Goal: Find specific page/section: Find specific page/section

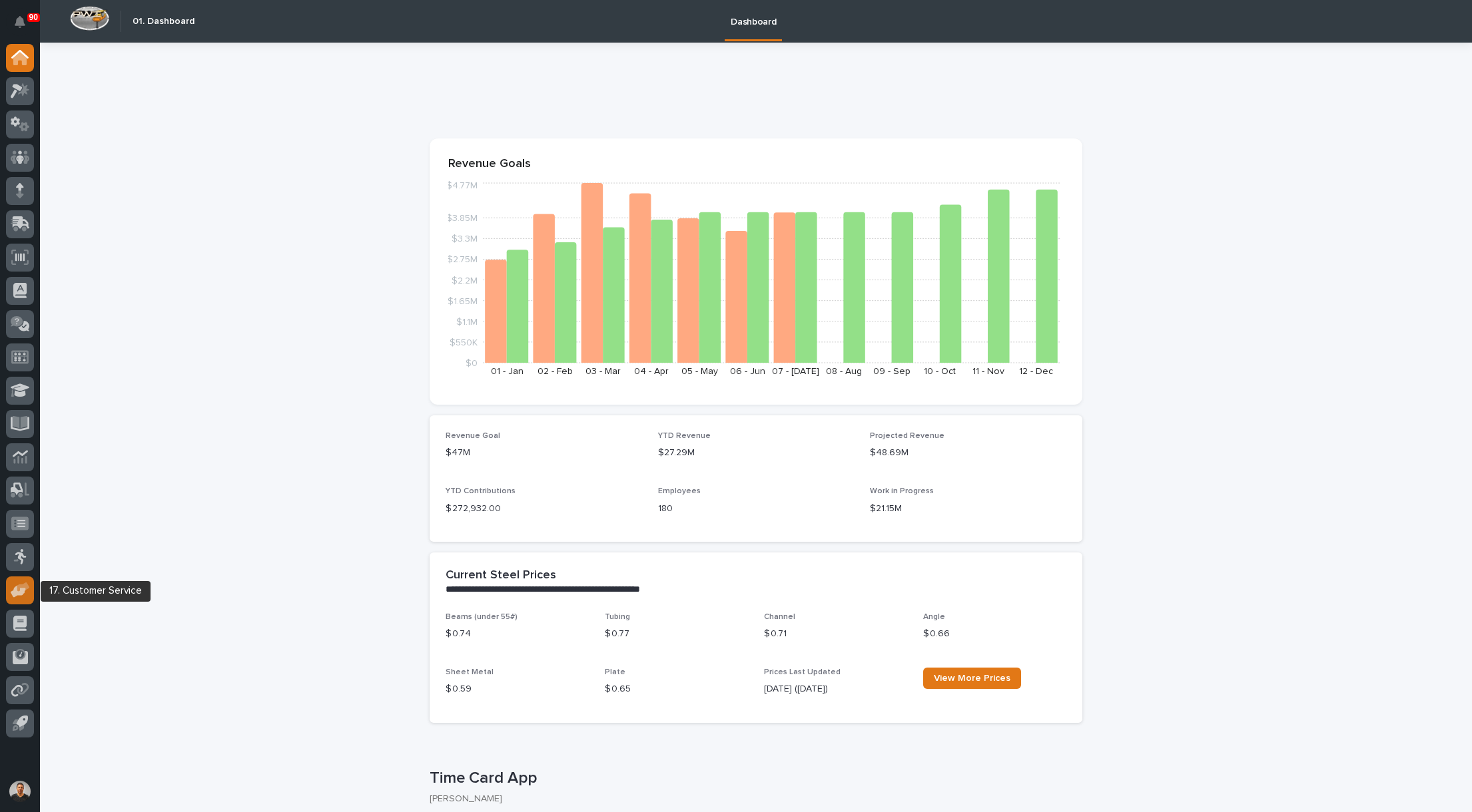
click at [25, 592] on icon at bounding box center [18, 591] width 15 height 12
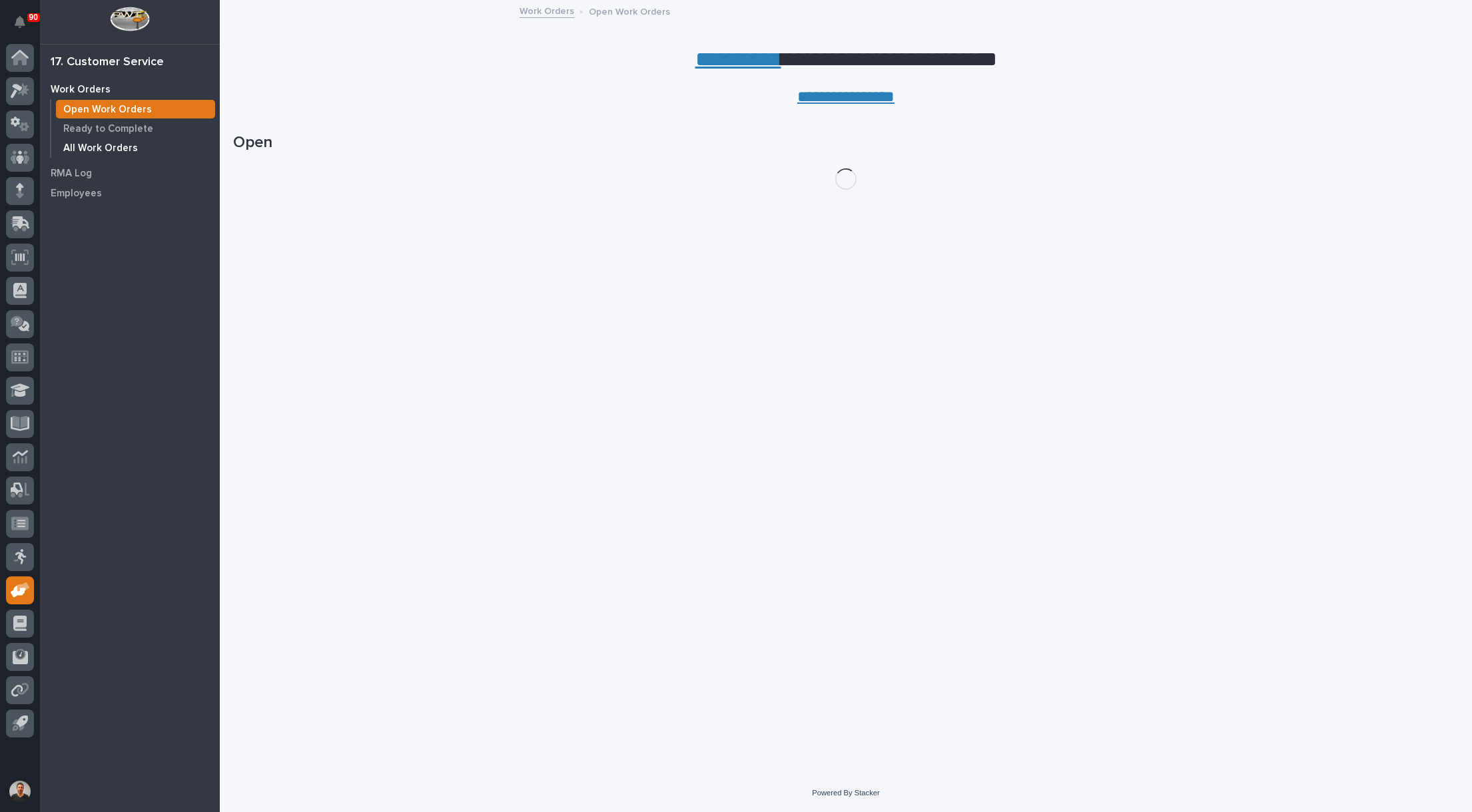
click at [100, 150] on p "All Work Orders" at bounding box center [100, 149] width 75 height 12
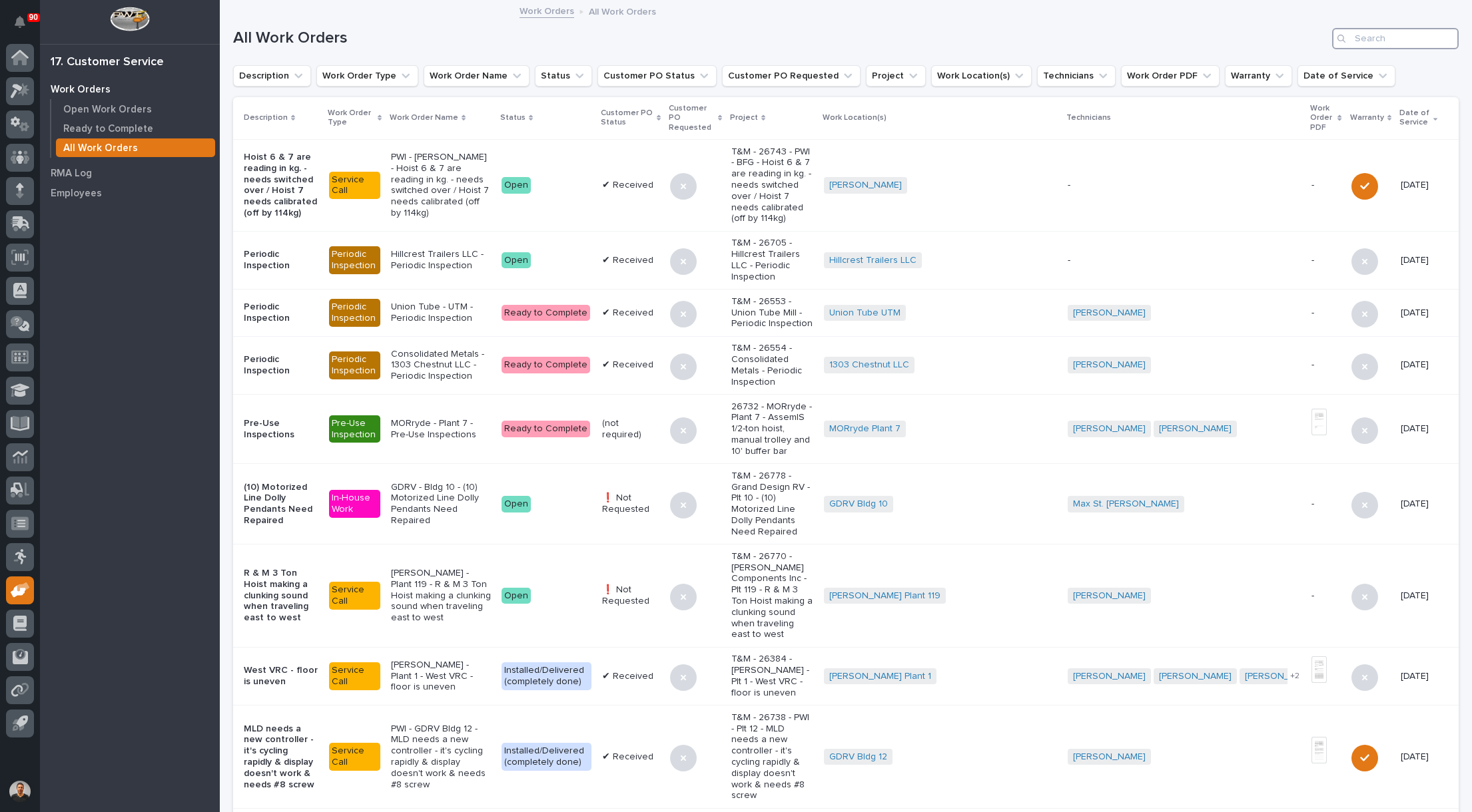
click at [1371, 40] on input "Search" at bounding box center [1395, 39] width 127 height 22
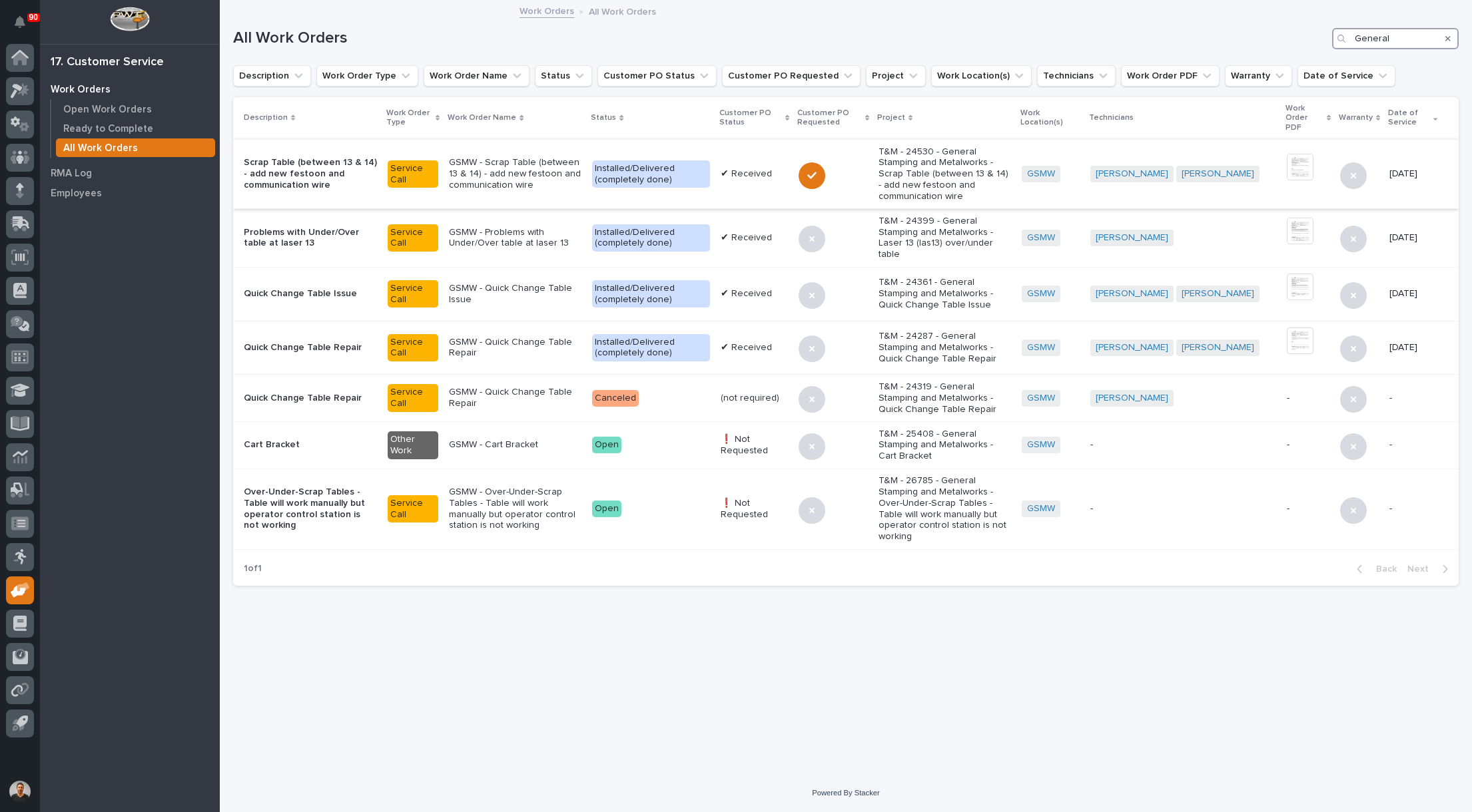
type input "General"
click at [518, 163] on p "GSMW - Scrap Table (between 13 & 14) - add new festoon and communication wire" at bounding box center [515, 173] width 133 height 33
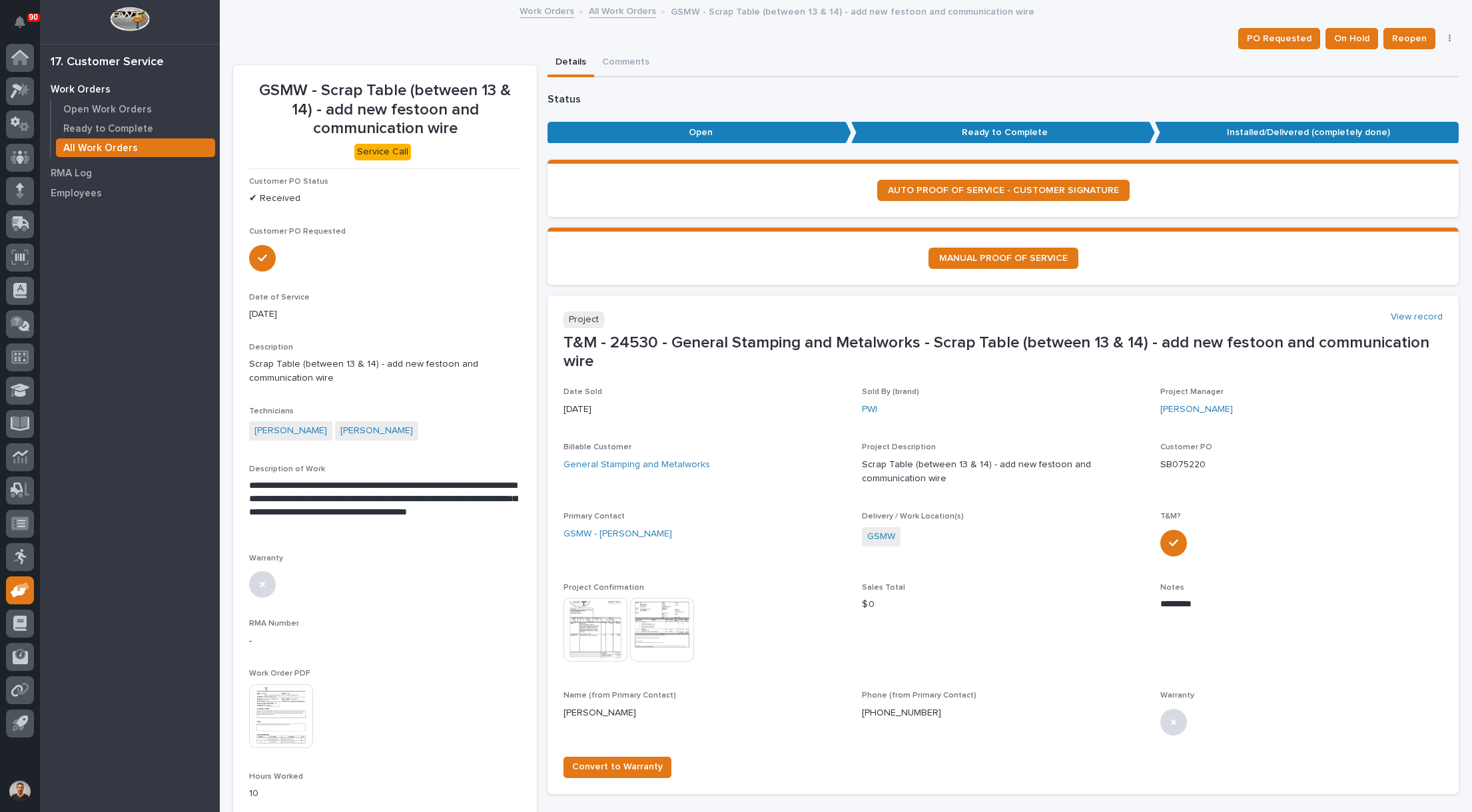
click at [456, 763] on div "**********" at bounding box center [384, 703] width 272 height 1053
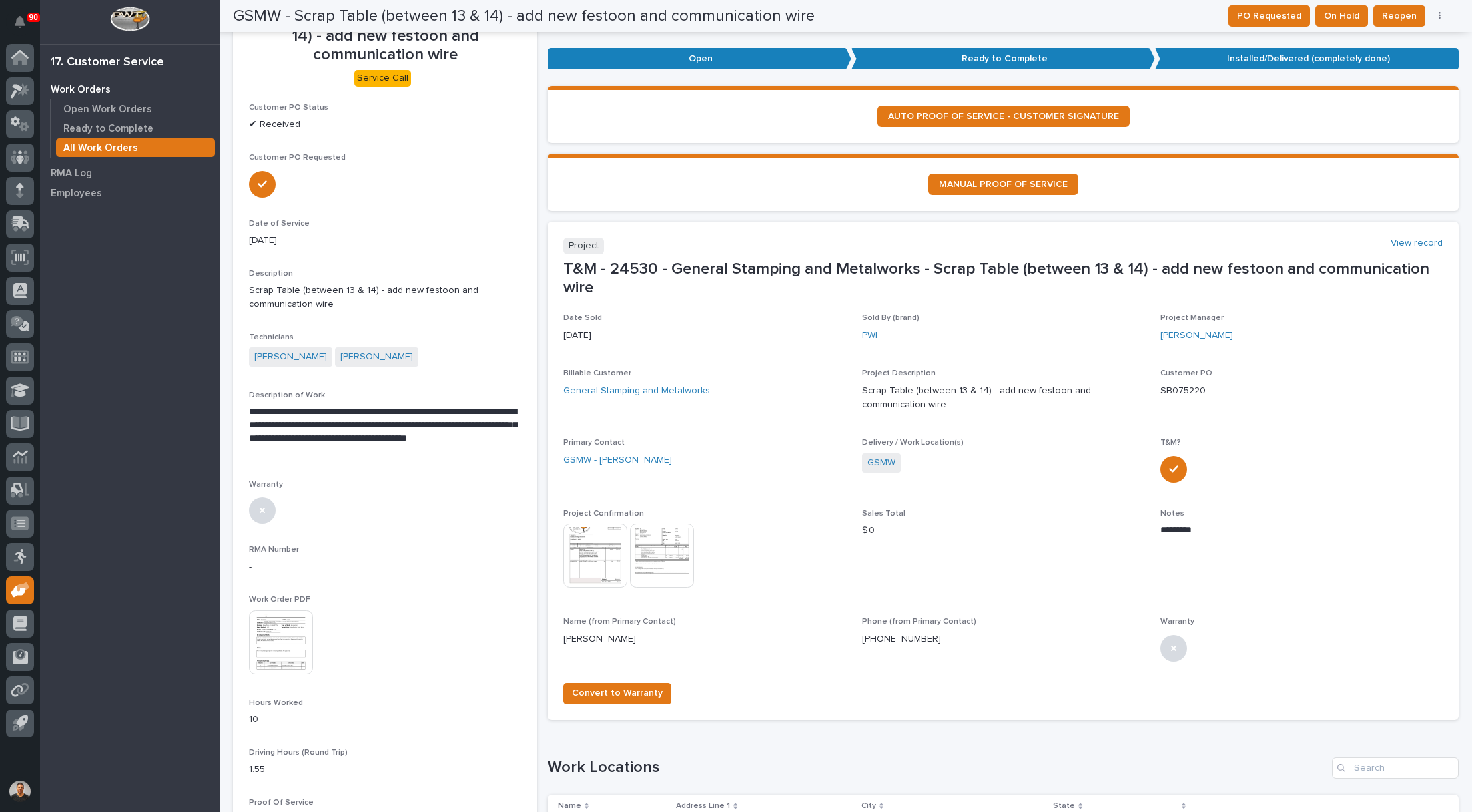
scroll to position [66, 0]
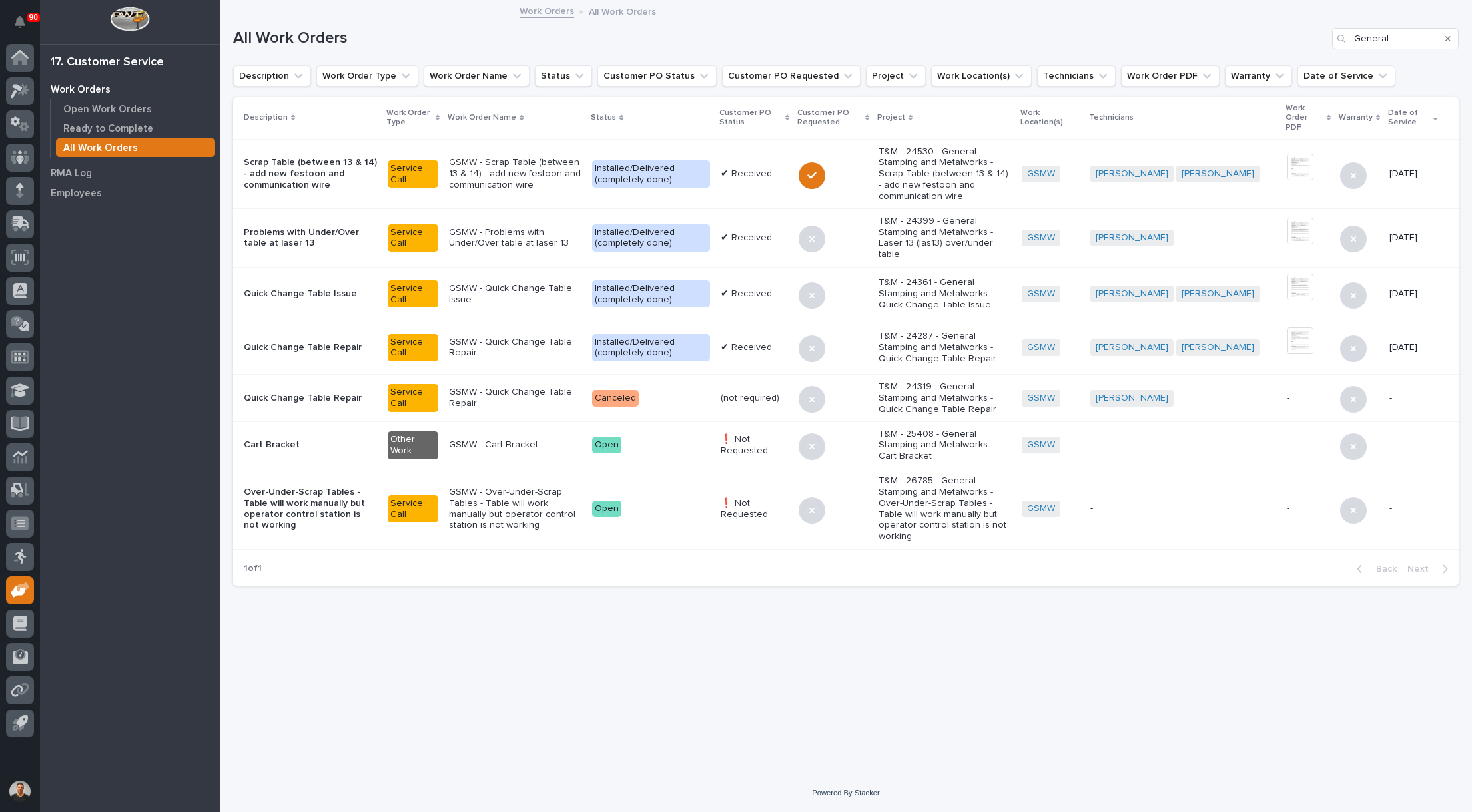
click at [542, 337] on p "GSMW - Quick Change Table Repair" at bounding box center [515, 348] width 133 height 23
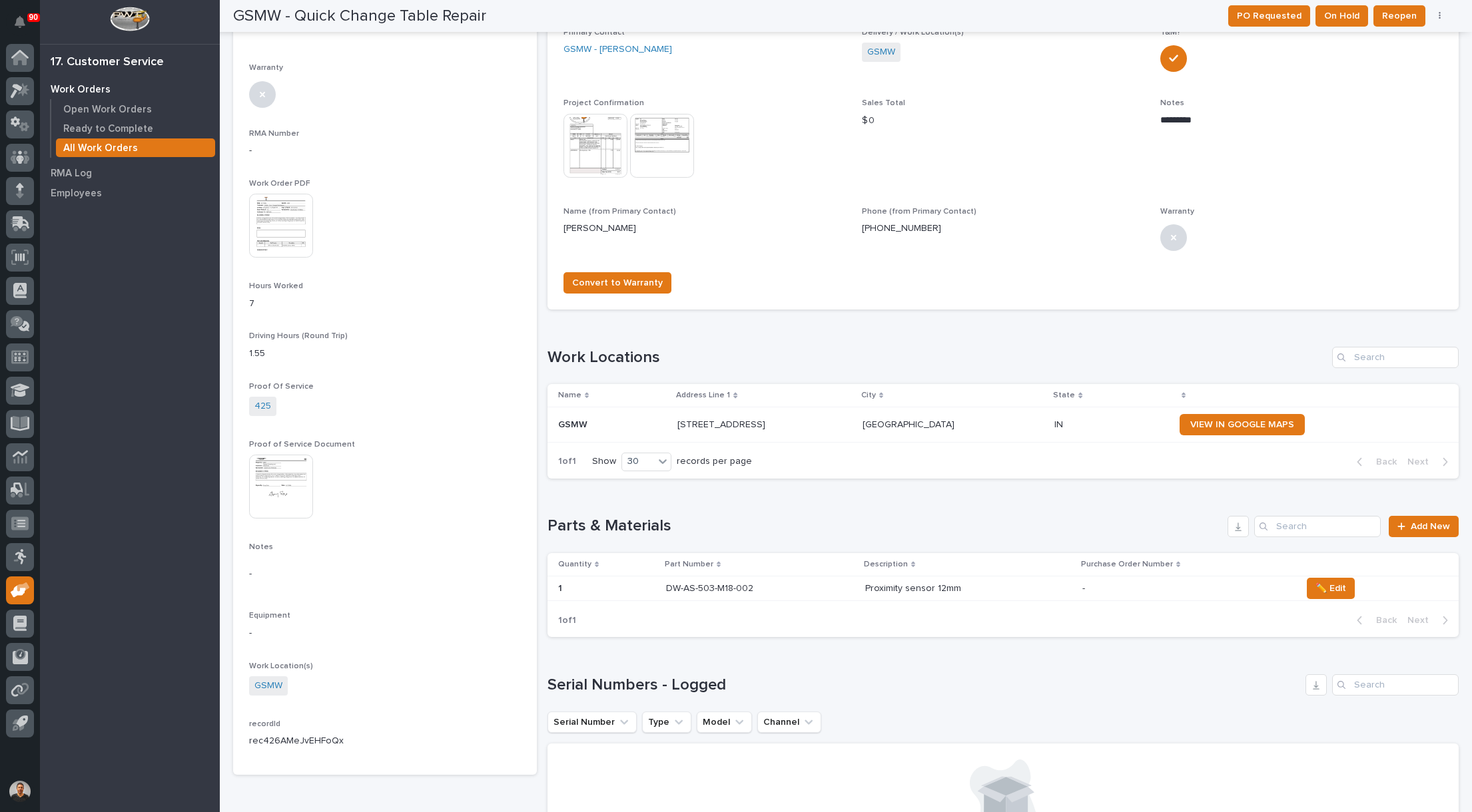
scroll to position [533, 0]
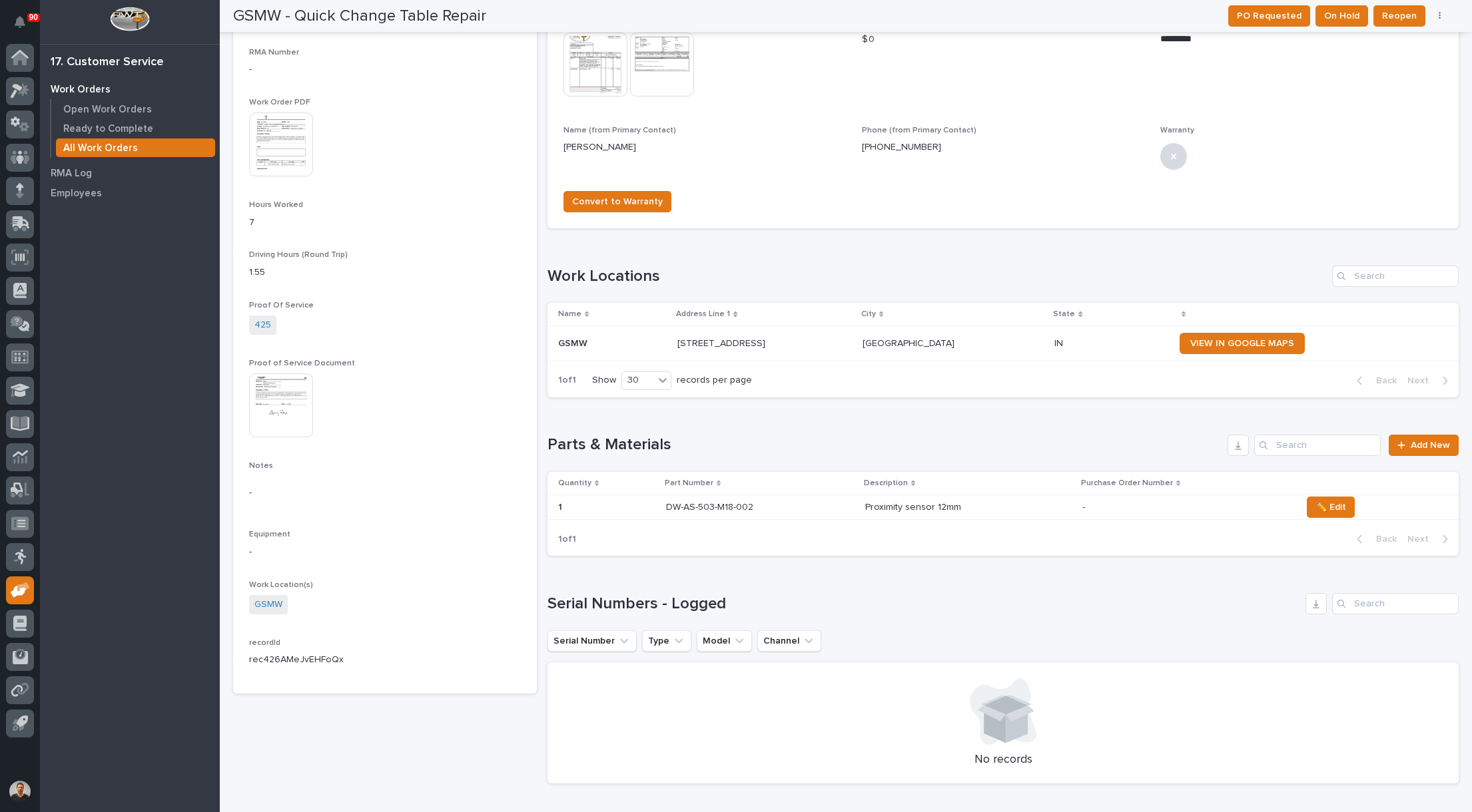
click at [281, 394] on img at bounding box center [281, 406] width 64 height 64
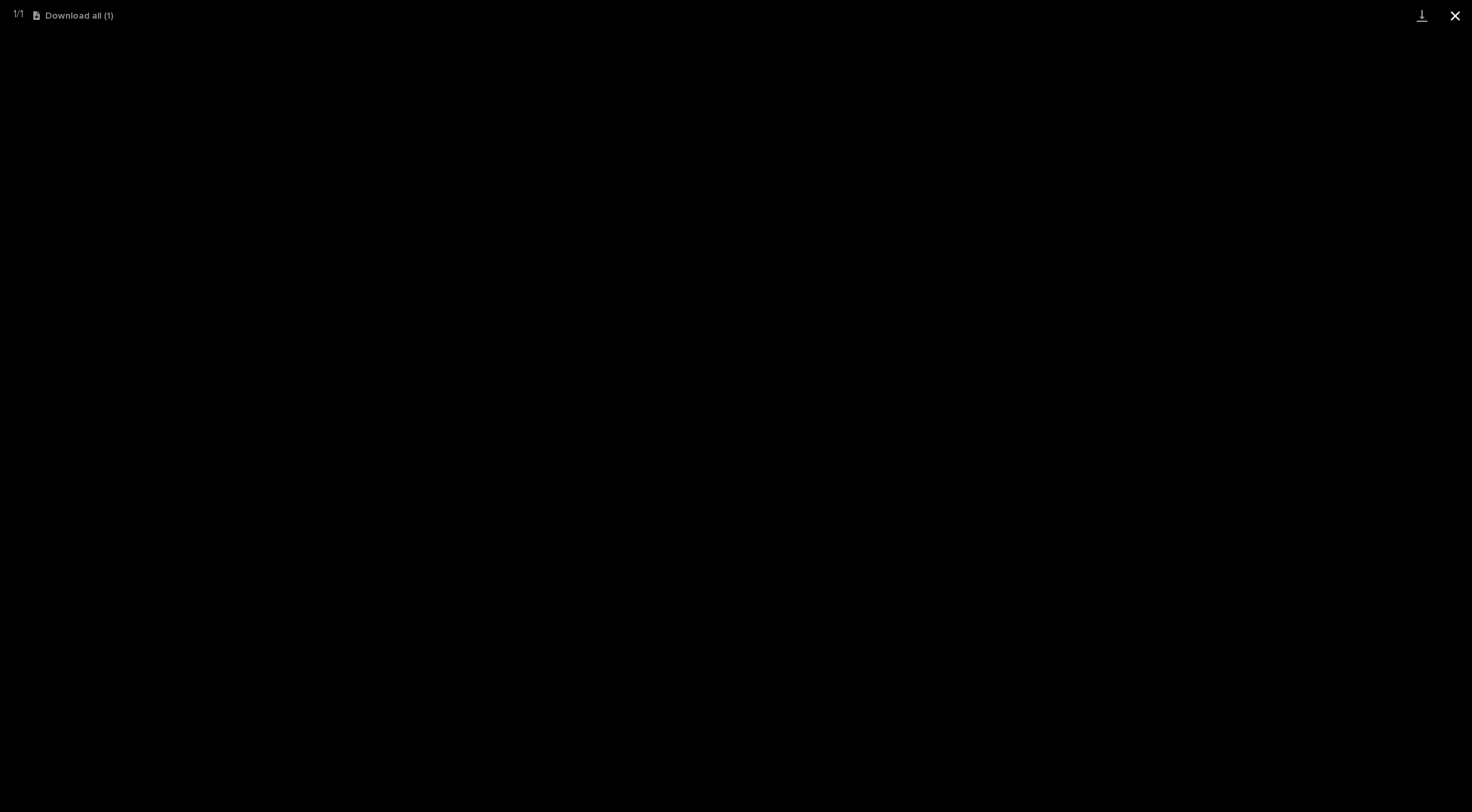
click at [1462, 10] on button "Close gallery" at bounding box center [1455, 15] width 33 height 31
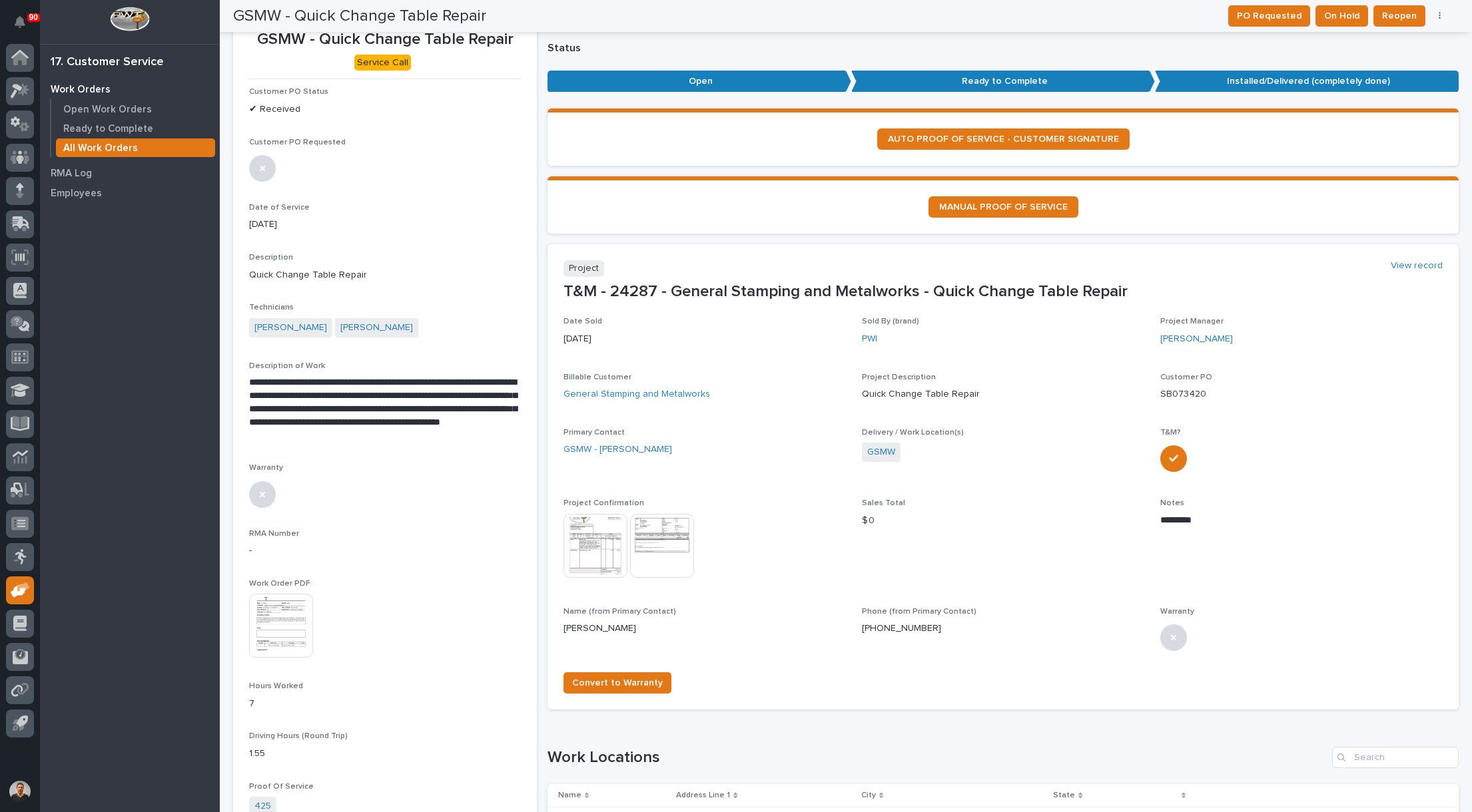
scroll to position [0, 0]
